Goal: Task Accomplishment & Management: Manage account settings

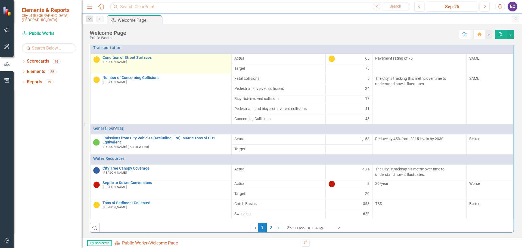
scroll to position [82, 0]
click at [125, 60] on link "Condition of Street Surfaces" at bounding box center [166, 58] width 126 height 4
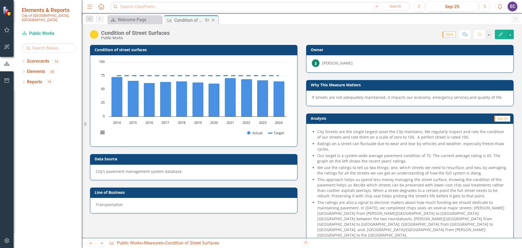
click at [213, 20] on icon "Close" at bounding box center [213, 20] width 5 height 4
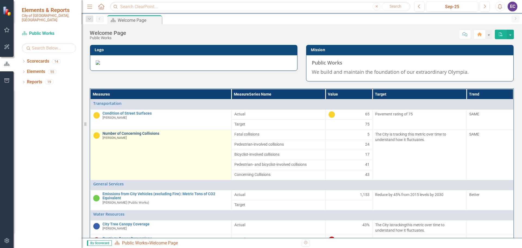
click at [147, 135] on link "Number of Concerning Collisions" at bounding box center [166, 133] width 126 height 4
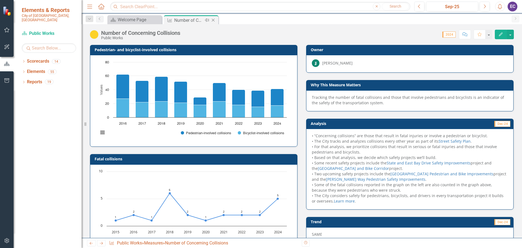
click at [213, 21] on icon "Close" at bounding box center [213, 20] width 5 height 4
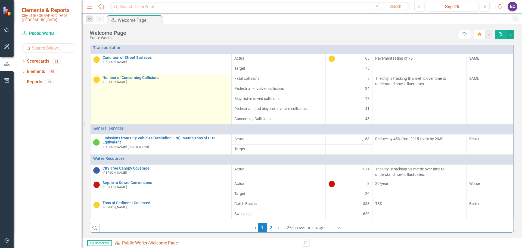
scroll to position [110, 0]
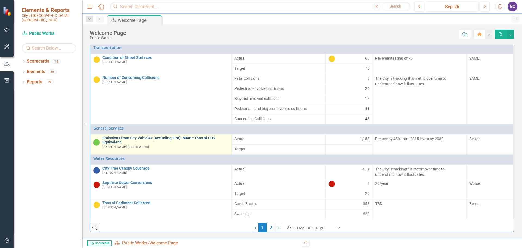
click at [169, 138] on link "Emissions from City Vehicles (excluding Fire): Metric Tons of CO2 Equivalent" at bounding box center [166, 140] width 126 height 8
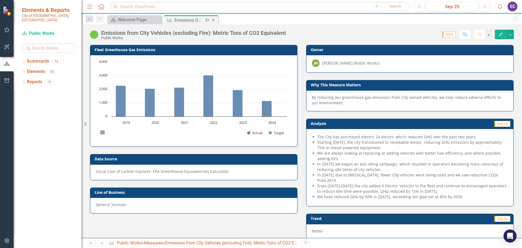
click at [214, 20] on icon "Close" at bounding box center [213, 20] width 5 height 4
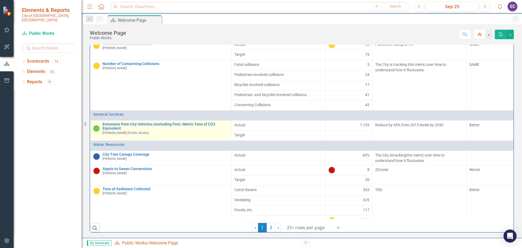
scroll to position [27, 0]
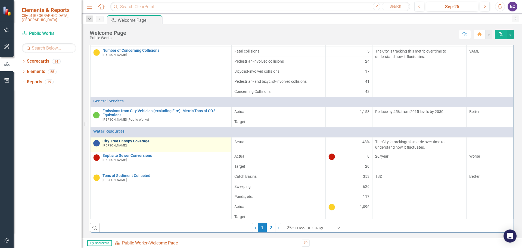
click at [132, 143] on link "City Tree Canopy Coverage" at bounding box center [166, 141] width 126 height 4
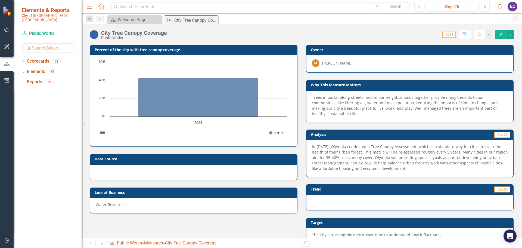
scroll to position [11, 0]
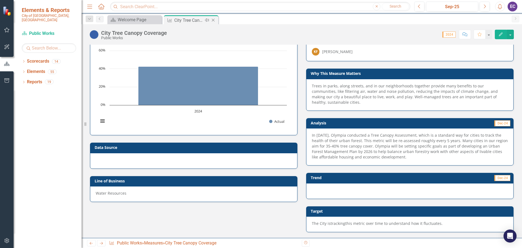
click at [214, 20] on icon "Close" at bounding box center [213, 20] width 5 height 4
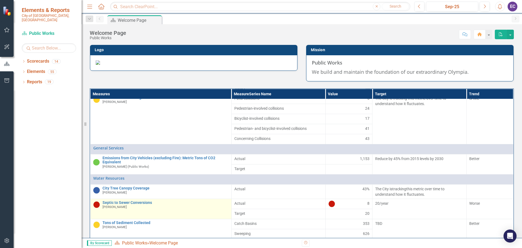
scroll to position [109, 0]
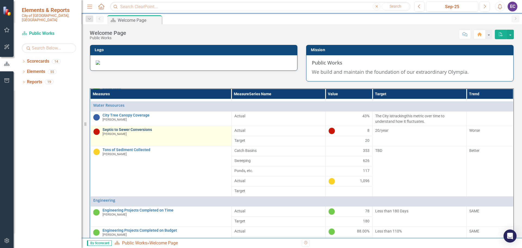
click at [125, 132] on link "Septic to Sewer Conversions" at bounding box center [166, 130] width 126 height 4
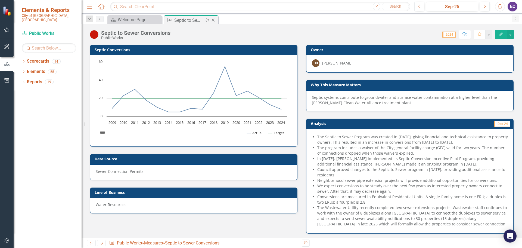
click at [214, 21] on icon "Close" at bounding box center [213, 20] width 5 height 4
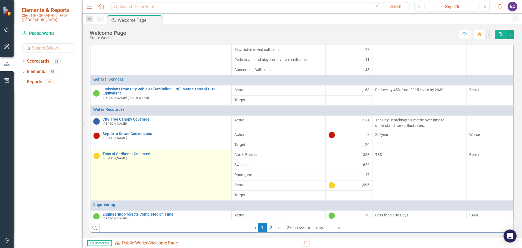
scroll to position [54, 0]
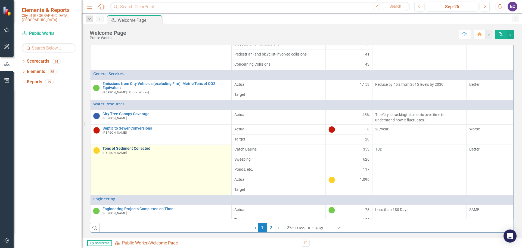
click at [120, 150] on link "Tons of Sediment Collected" at bounding box center [166, 148] width 126 height 4
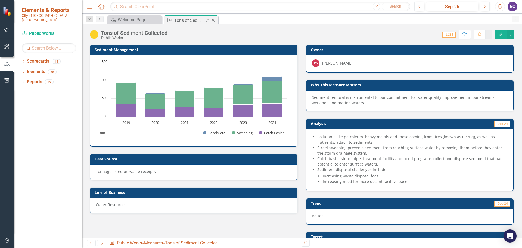
click at [214, 21] on icon "Close" at bounding box center [213, 20] width 5 height 4
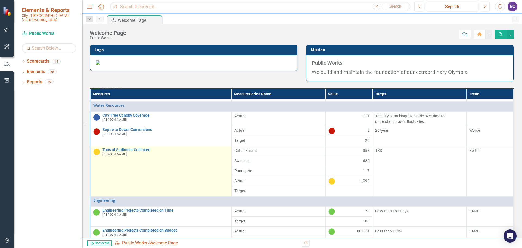
scroll to position [161, 0]
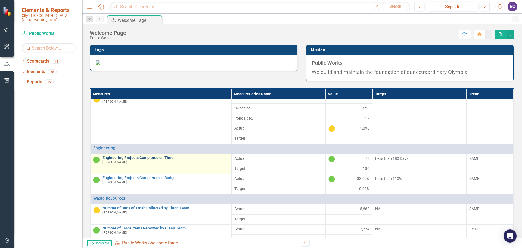
click at [147, 160] on link "Engineering Projects Completed on Time" at bounding box center [166, 158] width 126 height 4
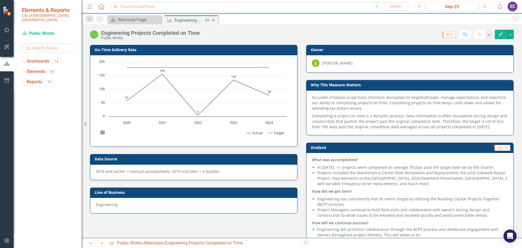
click at [214, 21] on icon "Close" at bounding box center [213, 20] width 5 height 4
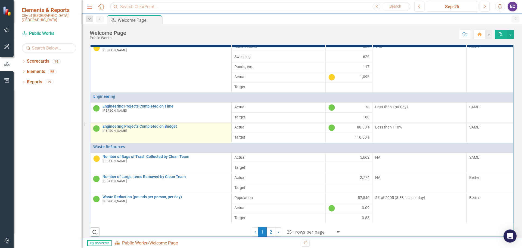
scroll to position [54, 0]
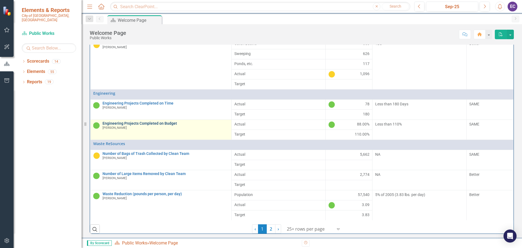
click at [143, 125] on link "Engineering Projects Completed on Budget" at bounding box center [166, 123] width 126 height 4
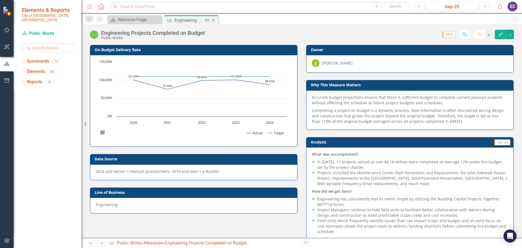
click at [213, 19] on icon "Close" at bounding box center [213, 20] width 5 height 4
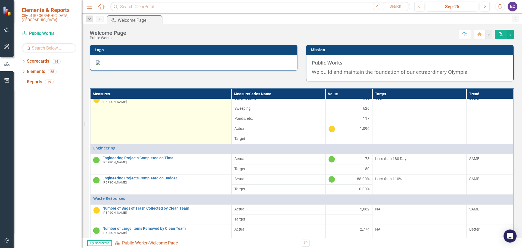
scroll to position [161, 0]
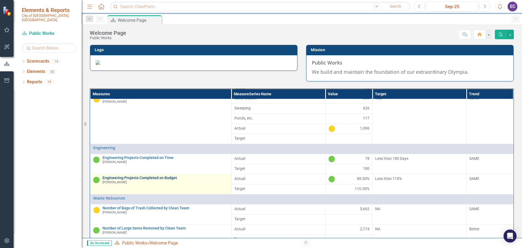
click at [167, 180] on link "Engineering Projects Completed on Budget" at bounding box center [166, 178] width 126 height 4
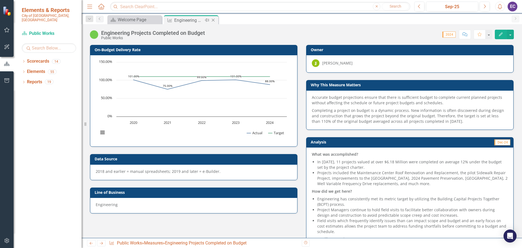
click at [215, 21] on icon "Close" at bounding box center [213, 20] width 5 height 4
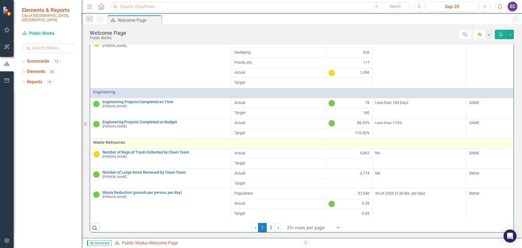
scroll to position [110, 0]
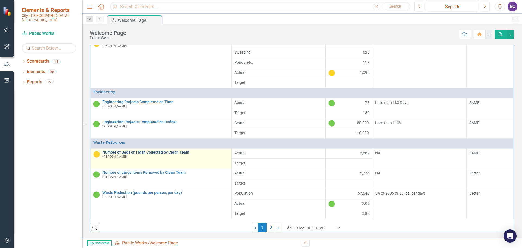
click at [165, 154] on link "Number of Bags of Trash Collected by Clean Team" at bounding box center [166, 152] width 126 height 4
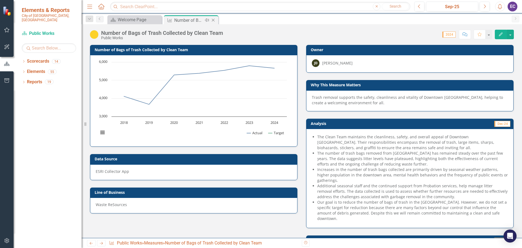
click at [213, 20] on icon at bounding box center [213, 20] width 3 height 3
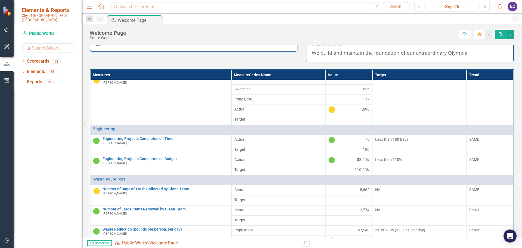
scroll to position [27, 0]
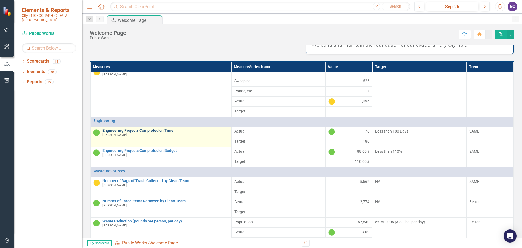
click at [159, 133] on link "Engineering Projects Completed on Time" at bounding box center [166, 130] width 126 height 4
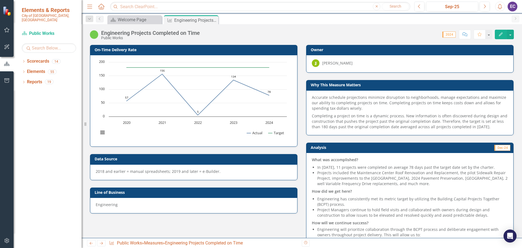
click at [214, 173] on div "2018 and earlier = manual spreadsheets; 2019 and later = e-Builder." at bounding box center [194, 171] width 196 height 5
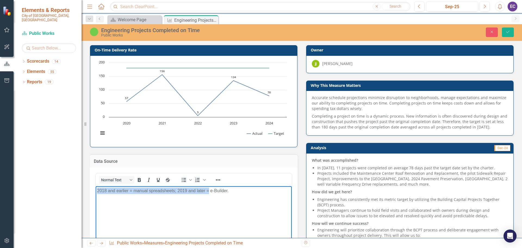
drag, startPoint x: 210, startPoint y: 190, endPoint x: 189, endPoint y: 371, distance: 182.4
click at [96, 186] on html "2018 and earlier = manual spreadsheets; 2019 and later = e-Builder." at bounding box center [194, 227] width 196 height 82
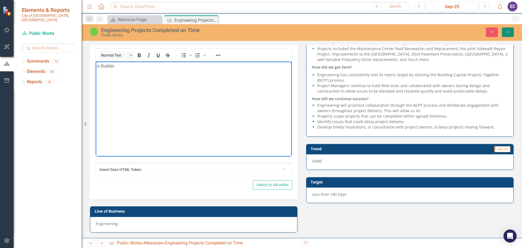
click at [508, 33] on icon "Save" at bounding box center [508, 32] width 5 height 4
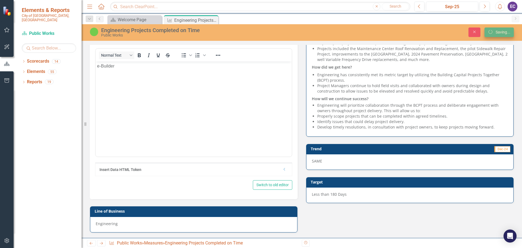
scroll to position [96, 0]
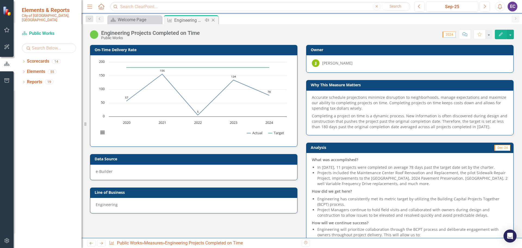
click at [213, 21] on icon "Close" at bounding box center [213, 20] width 5 height 4
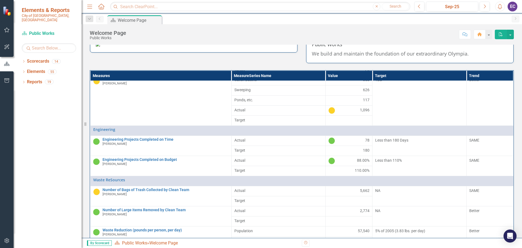
scroll to position [27, 0]
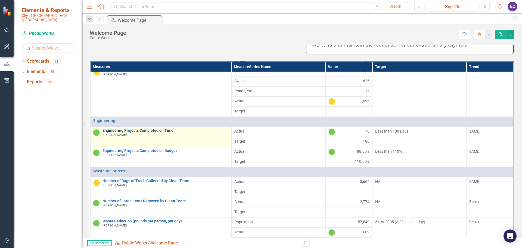
click at [152, 133] on link "Engineering Projects Completed on Time" at bounding box center [166, 130] width 126 height 4
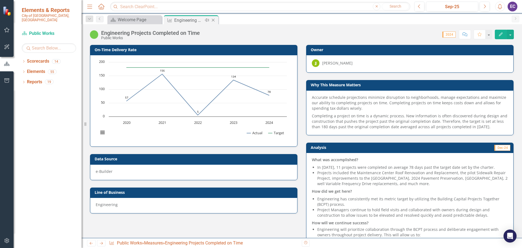
click at [214, 22] on icon "Close" at bounding box center [213, 20] width 5 height 4
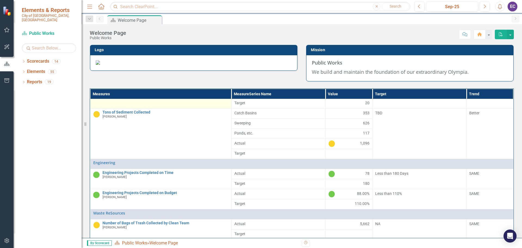
scroll to position [161, 0]
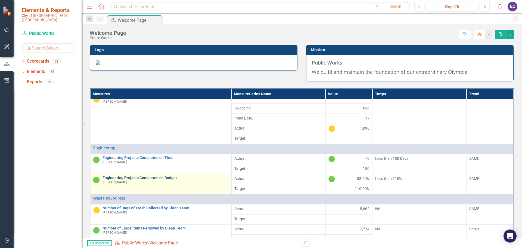
click at [141, 180] on link "Engineering Projects Completed on Budget" at bounding box center [166, 178] width 126 height 4
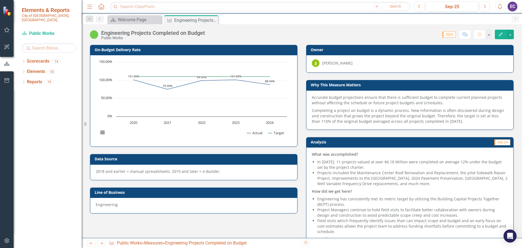
click at [153, 172] on div "2018 and earlier = manual spreadsheets; 2019 and later = e-Builder." at bounding box center [194, 171] width 196 height 5
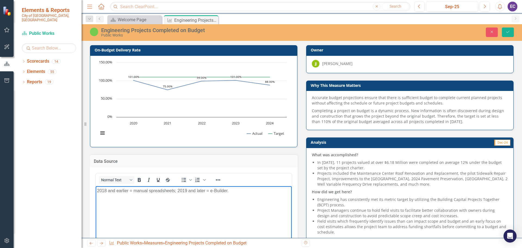
click at [210, 191] on p "2018 and earlier = manual spreadsheets; 2019 and later = e-Builder." at bounding box center [193, 190] width 193 height 7
click at [116, 192] on p "e-Builder." at bounding box center [193, 190] width 193 height 7
click at [508, 33] on icon "Save" at bounding box center [508, 32] width 5 height 4
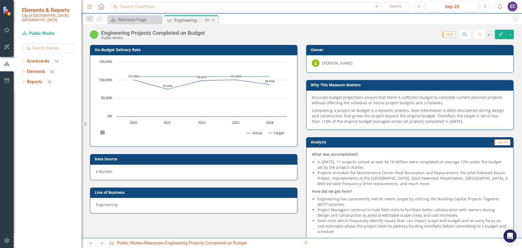
click at [212, 20] on icon "Close" at bounding box center [213, 20] width 5 height 4
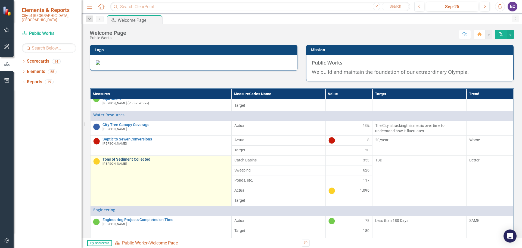
scroll to position [109, 0]
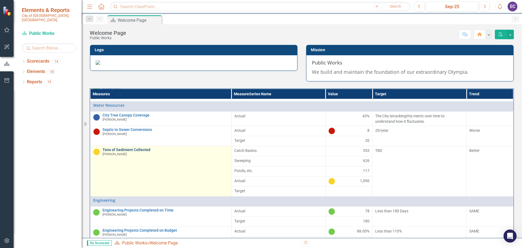
click at [129, 152] on link "Tons of Sediment Collected" at bounding box center [166, 150] width 126 height 4
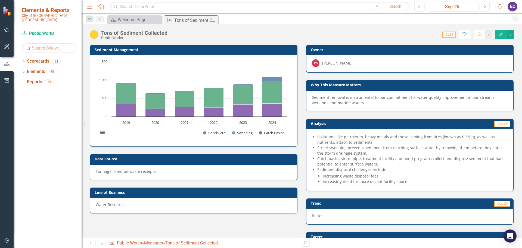
click at [120, 172] on div "Tonnage listed on waste receipts" at bounding box center [194, 171] width 196 height 5
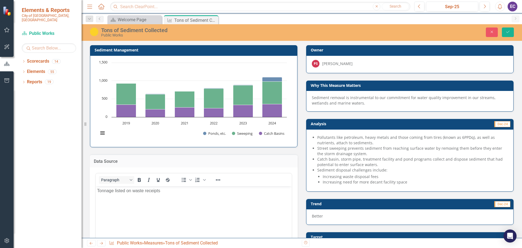
click at [115, 190] on p "Tonnage listed on waste receipts" at bounding box center [193, 190] width 193 height 7
click at [495, 32] on button "Close" at bounding box center [492, 32] width 12 height 10
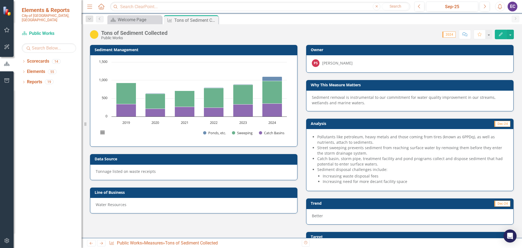
click at [0, 0] on icon "Close" at bounding box center [0, 0] width 0 height 0
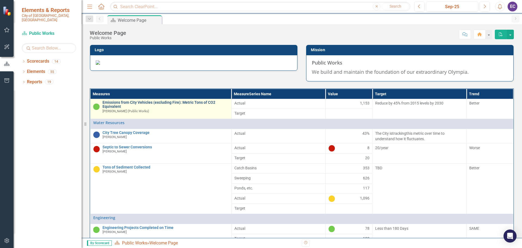
scroll to position [82, 0]
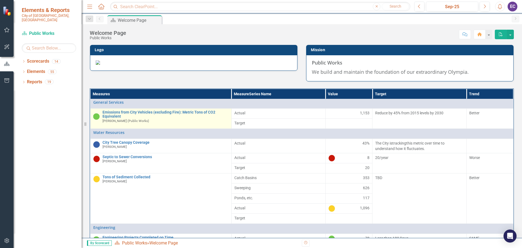
click at [134, 123] on div "Emissions from City Vehicles (excluding Fire): Metric Tons of CO2 Equivalent [P…" at bounding box center [166, 116] width 126 height 13
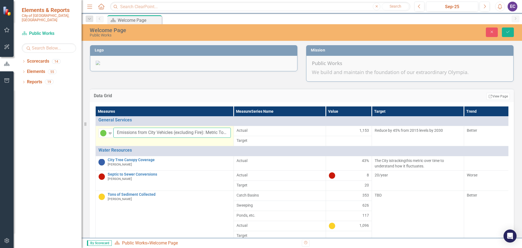
click at [155, 138] on input "Emissions from City Vehicles (excluding Fire): Metric Tons of CO2 Equivalent" at bounding box center [172, 133] width 118 height 10
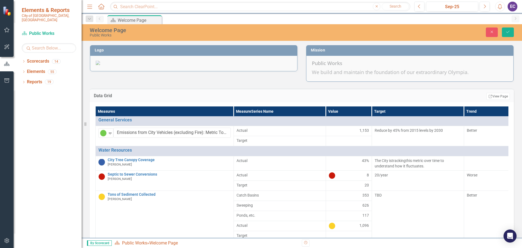
click at [282, 100] on td "Edit Report Select Report Link View Page" at bounding box center [390, 96] width 240 height 7
click at [490, 34] on button "Close" at bounding box center [492, 32] width 12 height 10
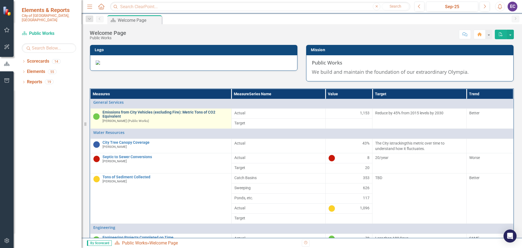
click at [182, 119] on link "Emissions from City Vehicles (excluding Fire): Metric Tons of CO2 Equivalent" at bounding box center [166, 114] width 126 height 8
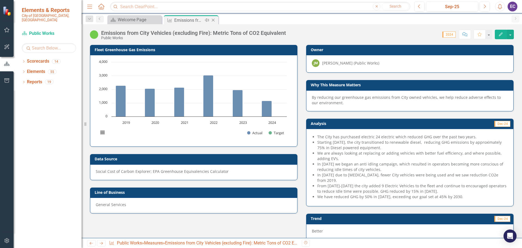
click at [215, 20] on icon "Close" at bounding box center [213, 20] width 5 height 4
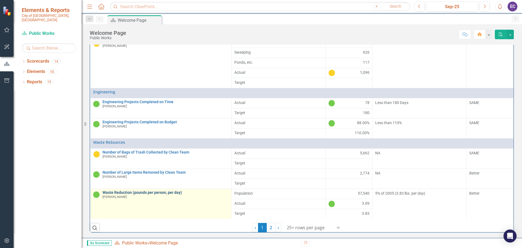
scroll to position [110, 0]
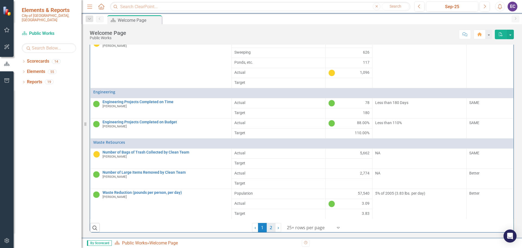
click at [270, 227] on link "2" at bounding box center [271, 227] width 9 height 9
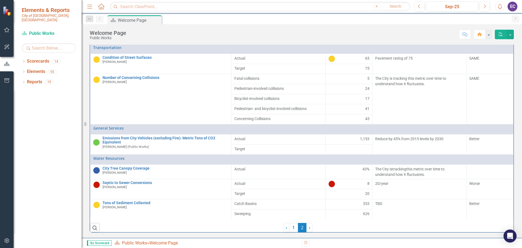
scroll to position [96, 0]
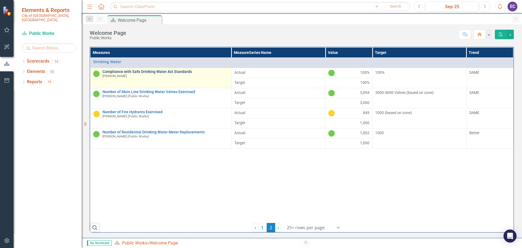
click at [124, 72] on link "Compliance with Safe Drinking Water Act Standards" at bounding box center [166, 72] width 126 height 4
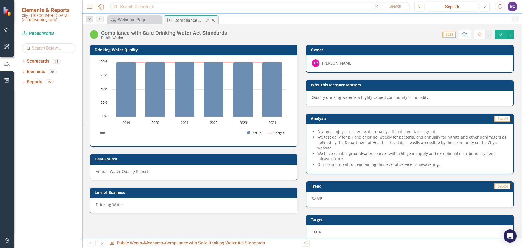
click at [214, 21] on icon "Close" at bounding box center [213, 20] width 5 height 4
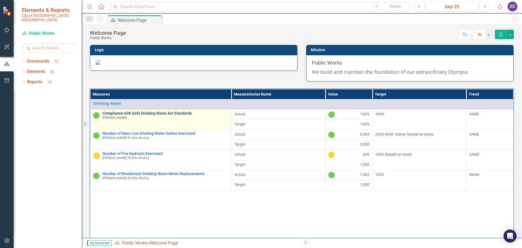
click at [156, 115] on link "Compliance with Safe Drinking Water Act Standards" at bounding box center [166, 113] width 126 height 4
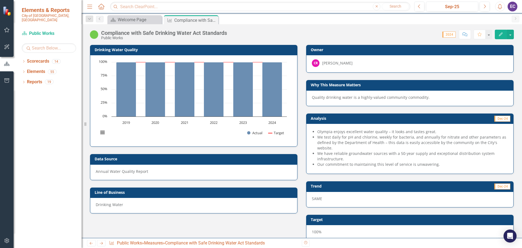
click at [175, 174] on div "Annual Water Quality Report" at bounding box center [194, 172] width 208 height 16
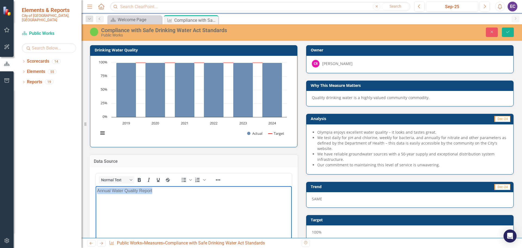
drag, startPoint x: 97, startPoint y: 190, endPoint x: 153, endPoint y: 192, distance: 55.5
click at [154, 193] on p "Annual Water Quality Report" at bounding box center [193, 190] width 193 height 7
drag, startPoint x: 139, startPoint y: 190, endPoint x: 176, endPoint y: 200, distance: 38.9
click at [176, 200] on body "Annual Water Quality Report" at bounding box center [194, 227] width 196 height 82
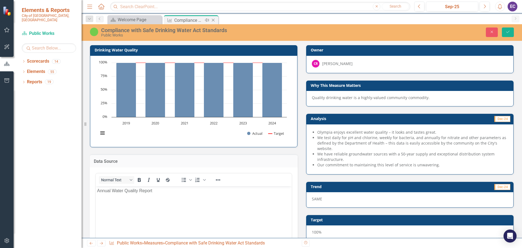
click at [213, 20] on icon "Close" at bounding box center [213, 20] width 5 height 4
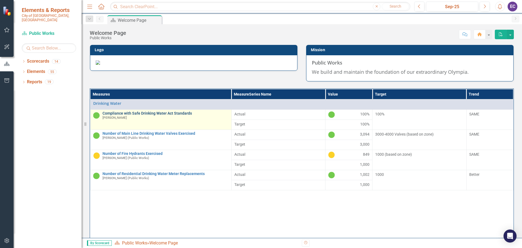
click at [131, 115] on link "Compliance with Safe Drinking Water Act Standards" at bounding box center [166, 113] width 126 height 4
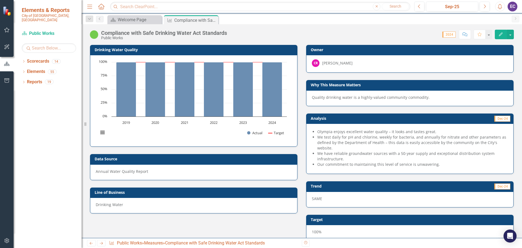
click at [130, 171] on p "Annual Water Quality Report" at bounding box center [194, 171] width 196 height 5
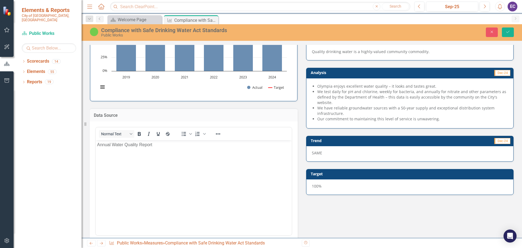
scroll to position [54, 0]
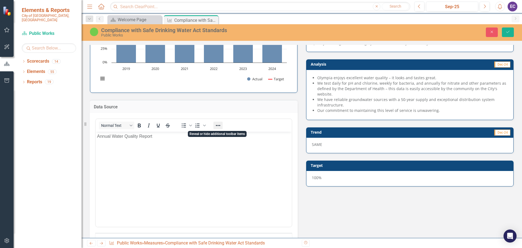
click at [218, 125] on icon "Reveal or hide additional toolbar items" at bounding box center [218, 125] width 4 height 1
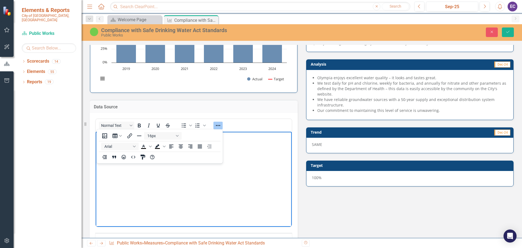
click at [216, 198] on body "Annual Water Quality Report" at bounding box center [194, 173] width 196 height 82
click at [218, 126] on icon "Reveal or hide additional toolbar items" at bounding box center [218, 125] width 7 height 7
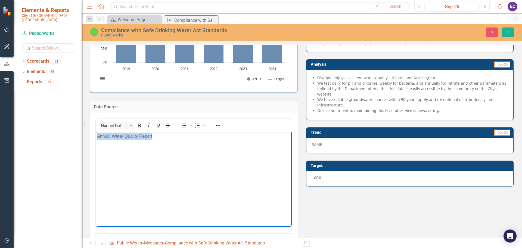
drag, startPoint x: 97, startPoint y: 135, endPoint x: 153, endPoint y: 137, distance: 55.8
click at [153, 137] on body "Annual Water Quality Report" at bounding box center [194, 173] width 196 height 82
click at [218, 125] on icon "Reveal or hide additional toolbar items" at bounding box center [218, 125] width 4 height 1
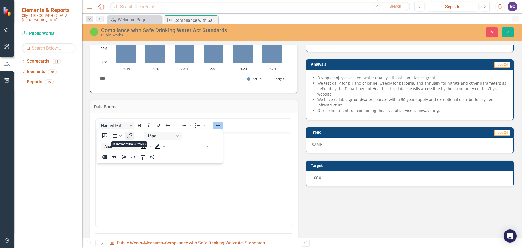
click at [129, 138] on icon "Insert/edit link" at bounding box center [129, 135] width 5 height 5
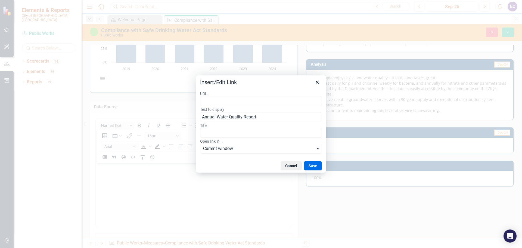
type input "chrome-extension://efaidnbmnnnibpcajpcglclefindmkaj/[URL][DOMAIN_NAME]"
click at [317, 164] on button "Save" at bounding box center [313, 165] width 18 height 9
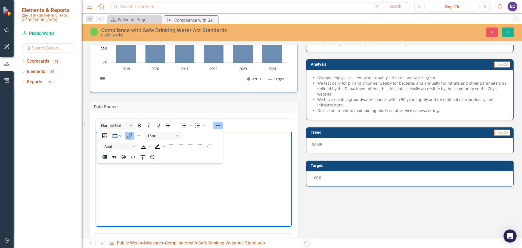
click at [251, 153] on body "Annual Water Quality Report" at bounding box center [194, 173] width 196 height 82
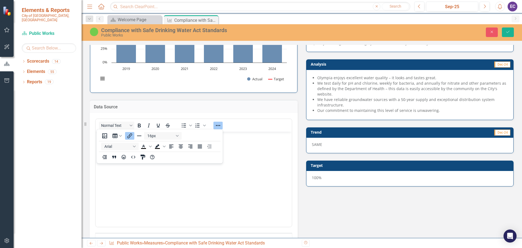
click at [234, 107] on h3 "Data Source" at bounding box center [194, 106] width 200 height 5
click at [216, 124] on icon "Reveal or hide additional toolbar items" at bounding box center [218, 125] width 7 height 7
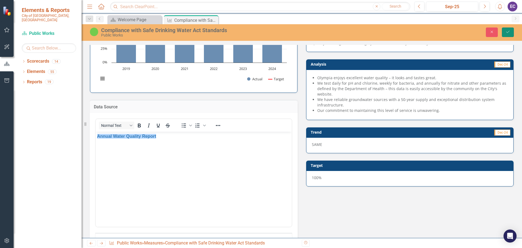
click at [506, 30] on icon "Save" at bounding box center [508, 32] width 5 height 4
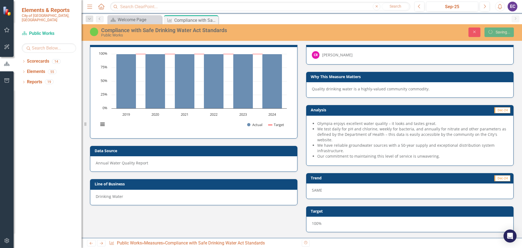
scroll to position [9, 0]
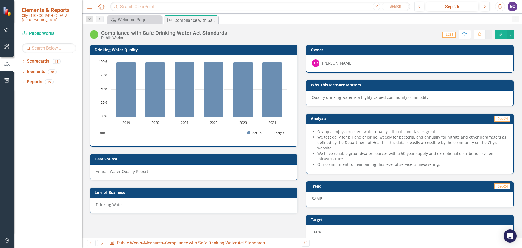
click at [120, 172] on link "Annual Water Quality Report" at bounding box center [122, 171] width 53 height 5
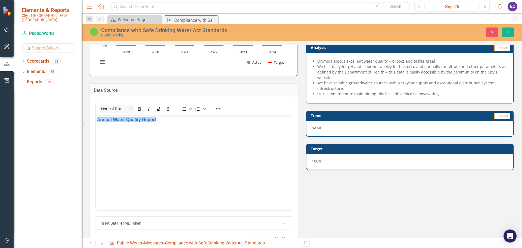
scroll to position [70, 0]
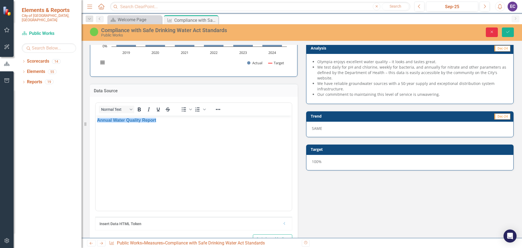
click at [492, 32] on icon "Close" at bounding box center [492, 32] width 5 height 4
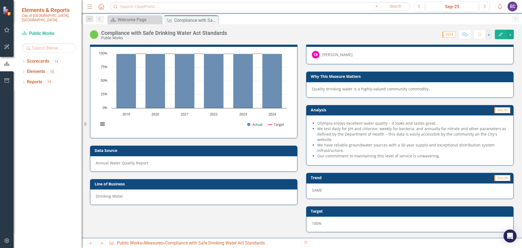
scroll to position [8, 0]
click at [215, 21] on icon "Close" at bounding box center [213, 20] width 5 height 4
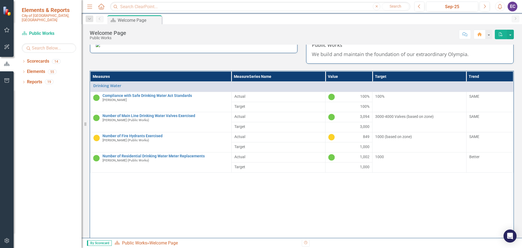
scroll to position [27, 0]
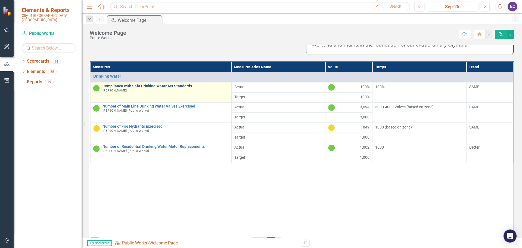
click at [179, 88] on link "Compliance with Safe Drinking Water Act Standards" at bounding box center [166, 86] width 126 height 4
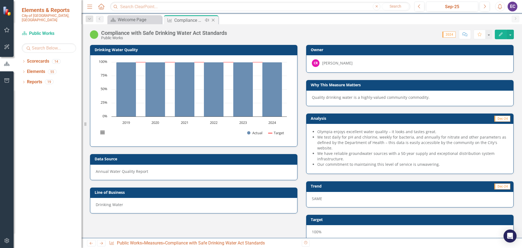
click at [214, 21] on icon "Close" at bounding box center [213, 20] width 5 height 4
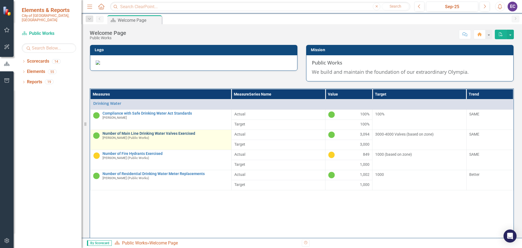
click at [141, 135] on link "Number of Main Line Drinking Water Valves Exercised" at bounding box center [166, 133] width 126 height 4
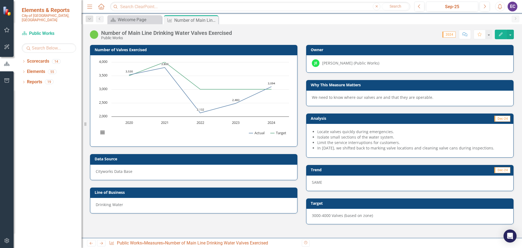
click at [137, 172] on p "Cityworks Data Base" at bounding box center [194, 171] width 196 height 5
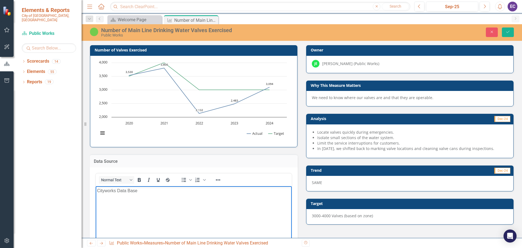
click at [130, 192] on p "Cityworks Data Base" at bounding box center [193, 190] width 193 height 7
click at [512, 31] on button "Save" at bounding box center [508, 32] width 12 height 10
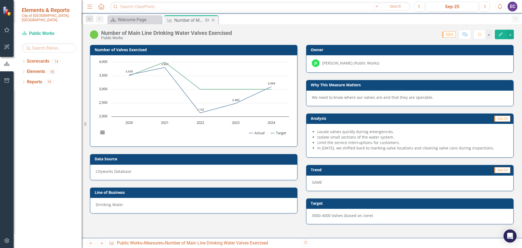
click at [213, 20] on icon "Close" at bounding box center [213, 20] width 5 height 4
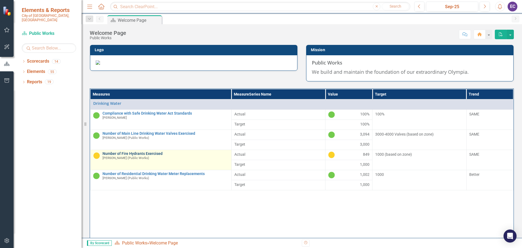
click at [145, 156] on link "Number of Fire Hydrants Exercised" at bounding box center [166, 154] width 126 height 4
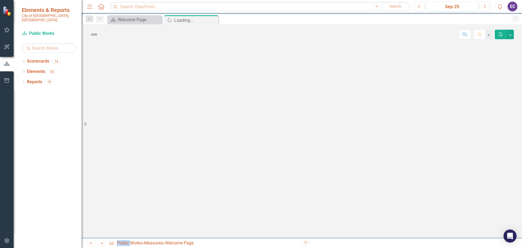
click at [145, 208] on div at bounding box center [302, 141] width 441 height 193
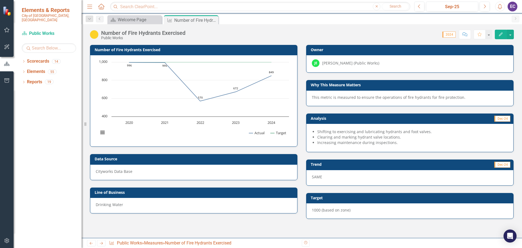
click at [125, 172] on p "Cityworks Data Base​" at bounding box center [194, 171] width 196 height 5
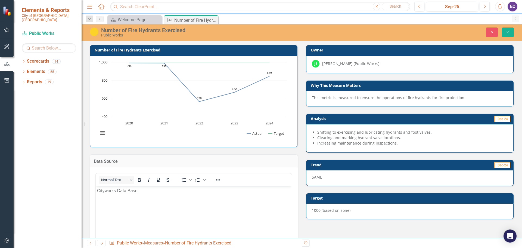
click at [130, 191] on p "Cityworks Data Base​" at bounding box center [193, 190] width 193 height 7
click at [258, 208] on body "Cityworks Database​" at bounding box center [194, 227] width 196 height 82
click at [510, 31] on icon "Save" at bounding box center [508, 32] width 5 height 4
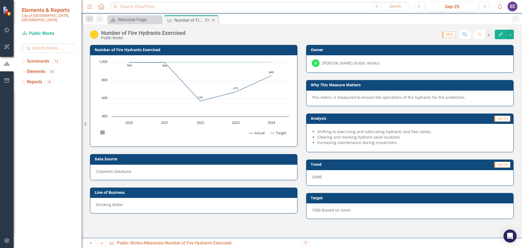
click at [214, 20] on icon "Close" at bounding box center [213, 20] width 5 height 4
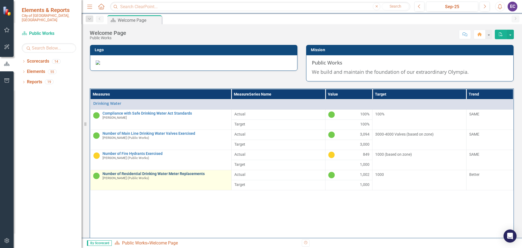
click at [155, 176] on link "Number of Residential Drinking Water Meter Replacements" at bounding box center [166, 174] width 126 height 4
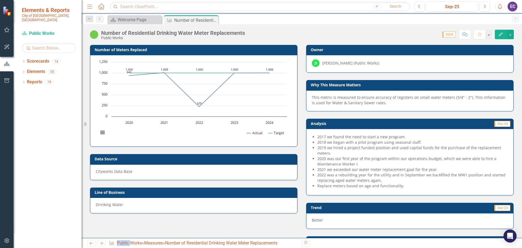
click at [121, 172] on p "Cityworks Data Base" at bounding box center [194, 171] width 196 height 5
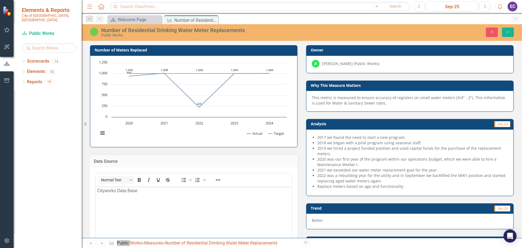
click at [131, 190] on p "Cityworks Data Base" at bounding box center [193, 190] width 193 height 7
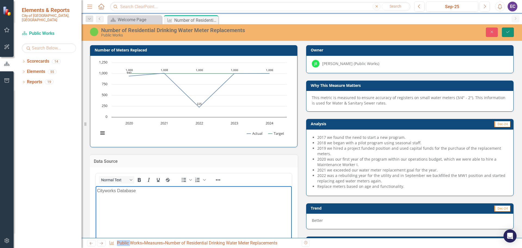
click at [509, 32] on icon "Save" at bounding box center [508, 32] width 5 height 4
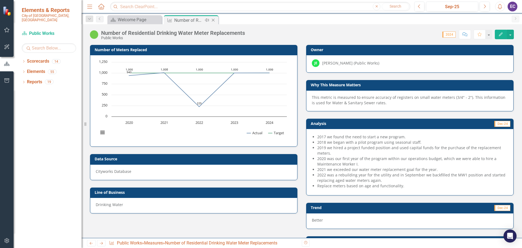
click at [215, 20] on icon "Close" at bounding box center [213, 20] width 5 height 4
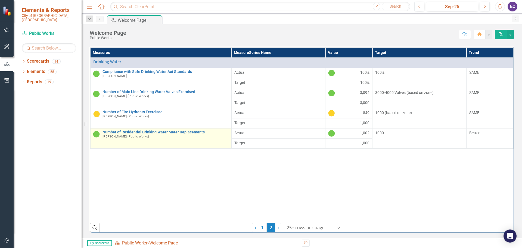
scroll to position [96, 0]
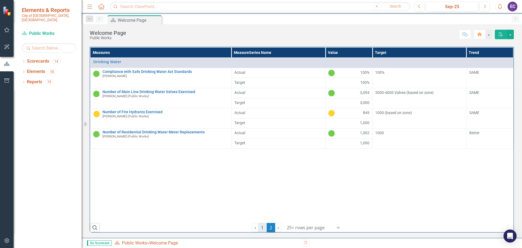
click at [261, 227] on link "1" at bounding box center [262, 227] width 9 height 9
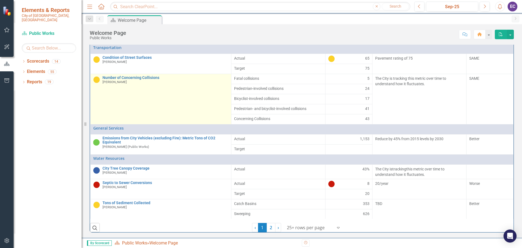
scroll to position [109, 0]
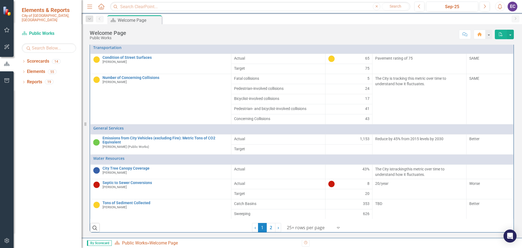
click at [253, 110] on span "Pedestrian- and bicyclist-involved collisions" at bounding box center [278, 108] width 88 height 5
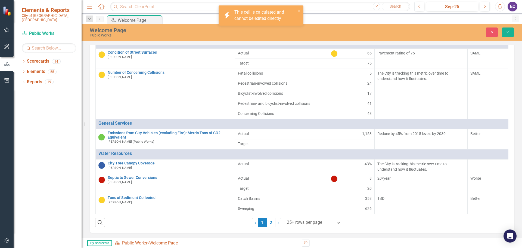
click at [261, 106] on span "Pedestrian- and bicyclist-involved collisions" at bounding box center [281, 103] width 87 height 5
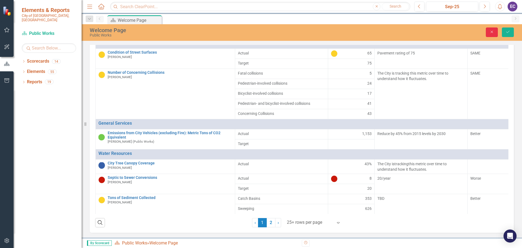
click at [493, 32] on icon "button" at bounding box center [492, 32] width 2 height 2
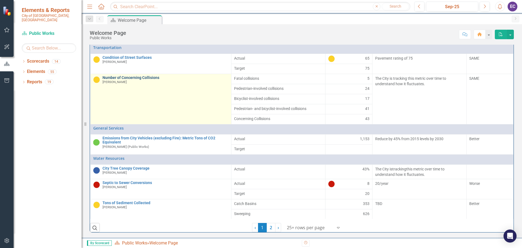
click at [135, 78] on link "Number of Concerning Collisions" at bounding box center [166, 78] width 126 height 4
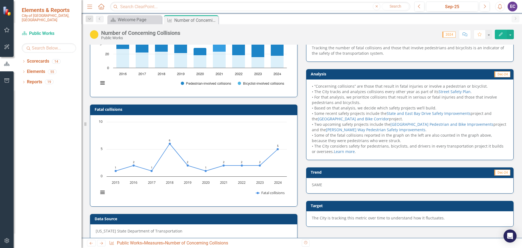
scroll to position [82, 0]
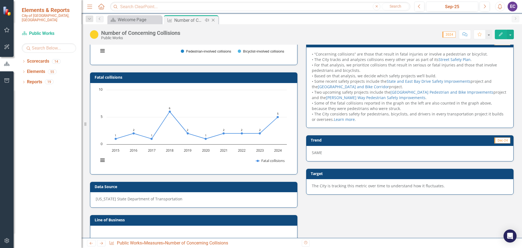
click at [213, 20] on icon at bounding box center [213, 20] width 3 height 3
